Goal: Check status: Check status

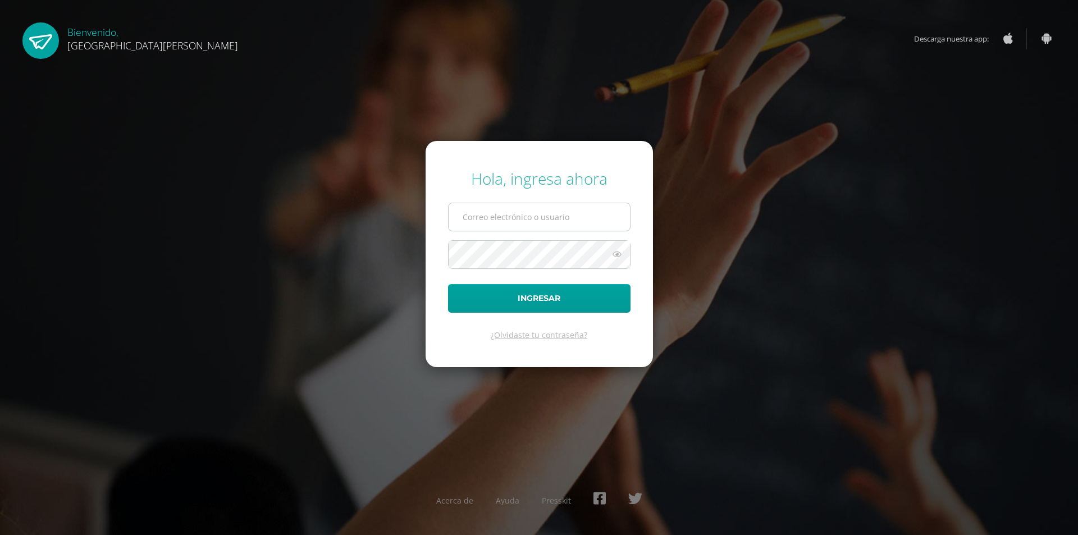
drag, startPoint x: 560, startPoint y: 219, endPoint x: 578, endPoint y: 204, distance: 23.2
click at [560, 218] on input "text" at bounding box center [539, 217] width 181 height 28
type input "g5602@bilinguesanjuan.edu.gt"
click at [448, 284] on button "Ingresar" at bounding box center [539, 298] width 183 height 29
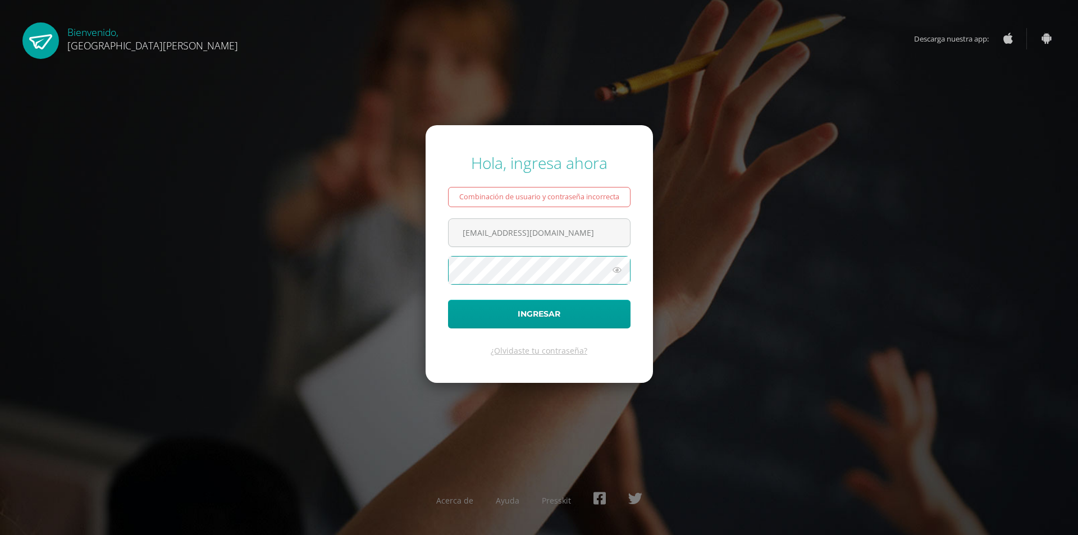
click at [448, 300] on button "Ingresar" at bounding box center [539, 314] width 183 height 29
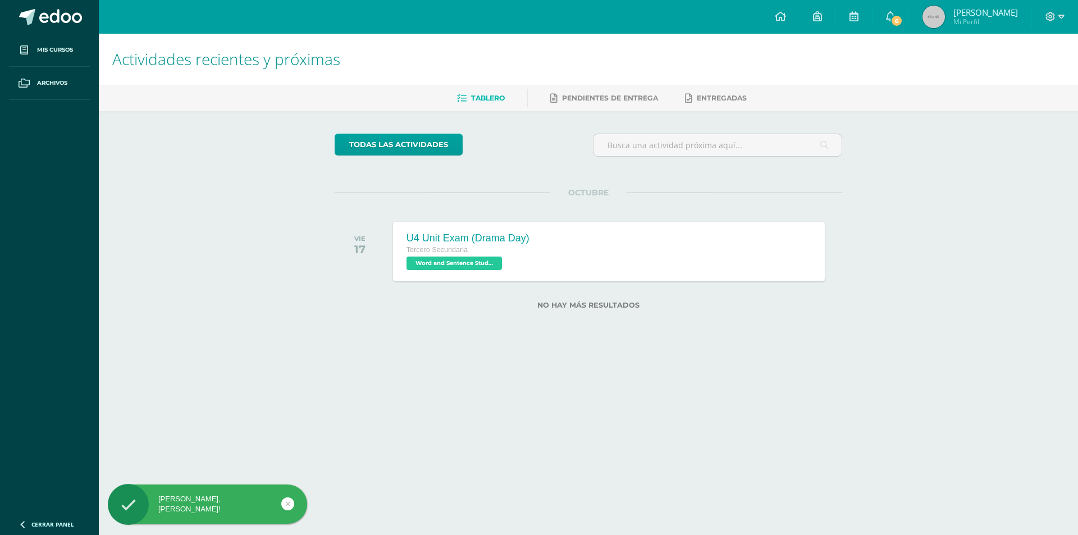
click at [945, 10] on img at bounding box center [934, 17] width 22 height 22
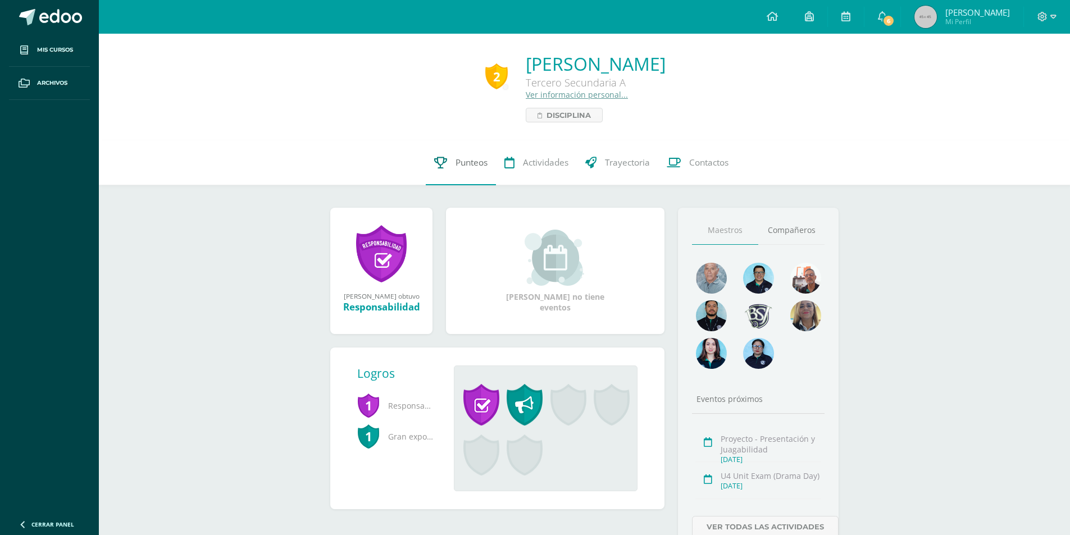
click at [468, 153] on link "Punteos" at bounding box center [461, 162] width 70 height 45
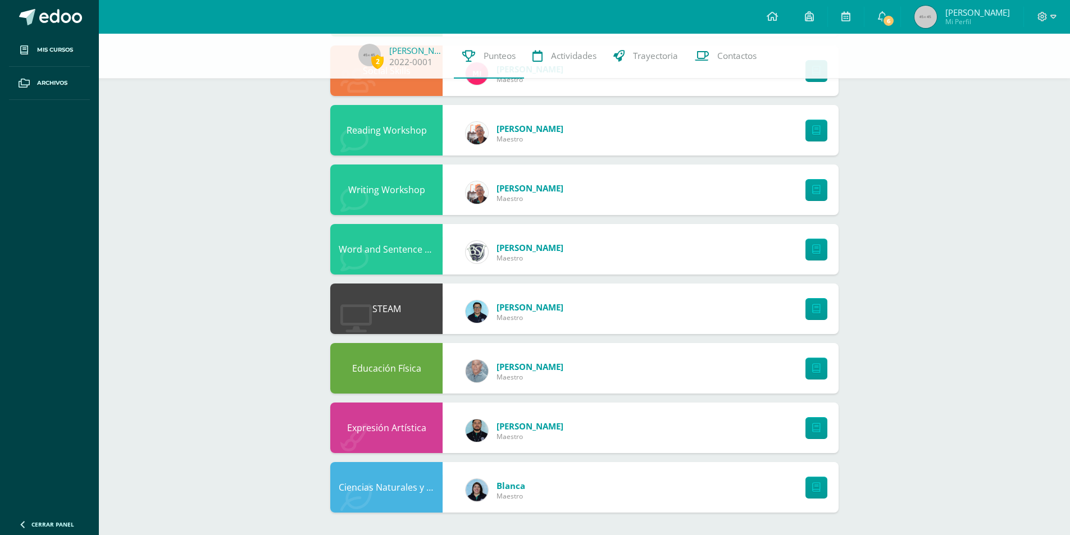
scroll to position [211, 0]
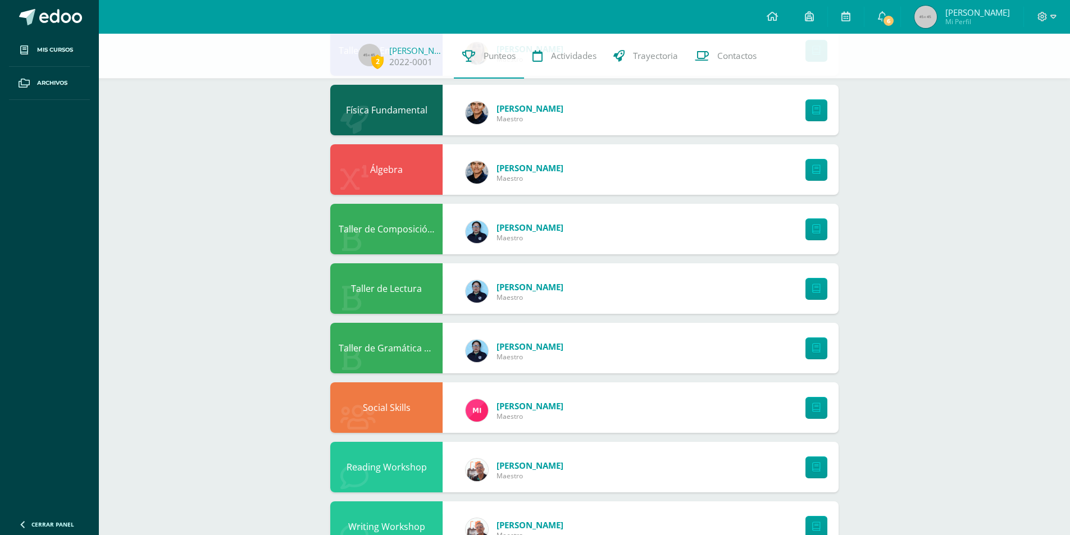
click at [949, 0] on link "Jose Daniel Mi Perfil" at bounding box center [962, 17] width 122 height 34
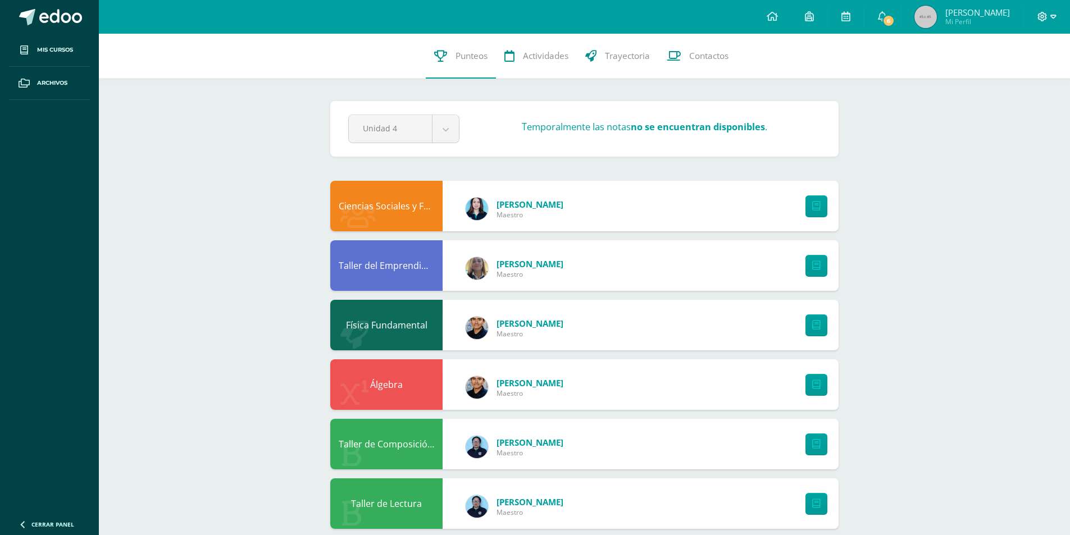
click at [1041, 16] on icon at bounding box center [1043, 17] width 10 height 10
click at [1017, 81] on span "Cerrar sesión" at bounding box center [1018, 76] width 51 height 11
